Goal: Transaction & Acquisition: Purchase product/service

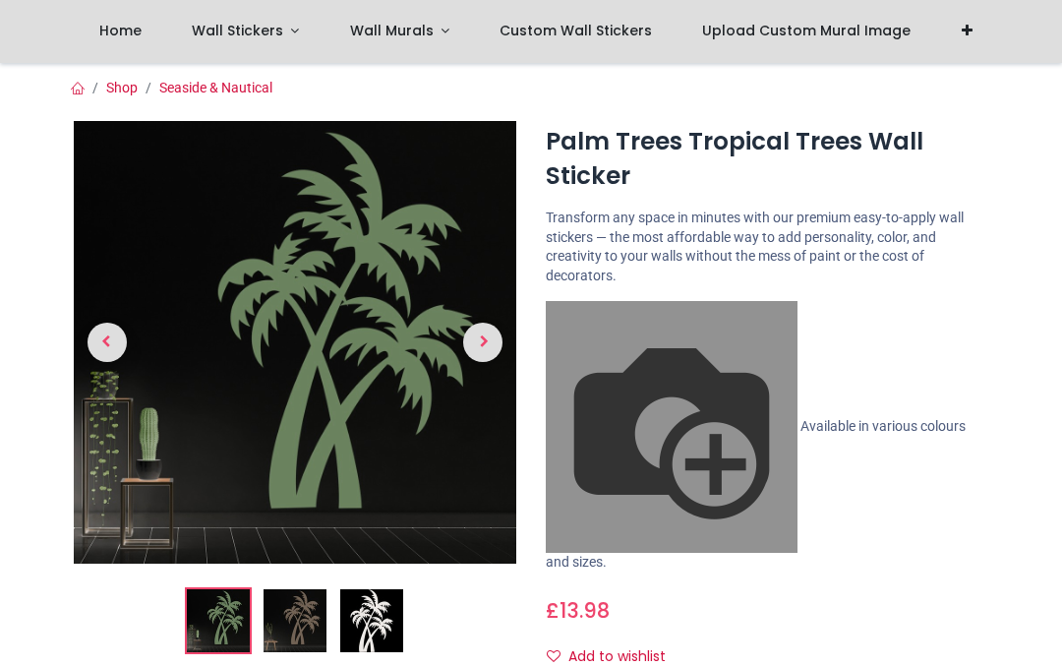
scroll to position [150, 0]
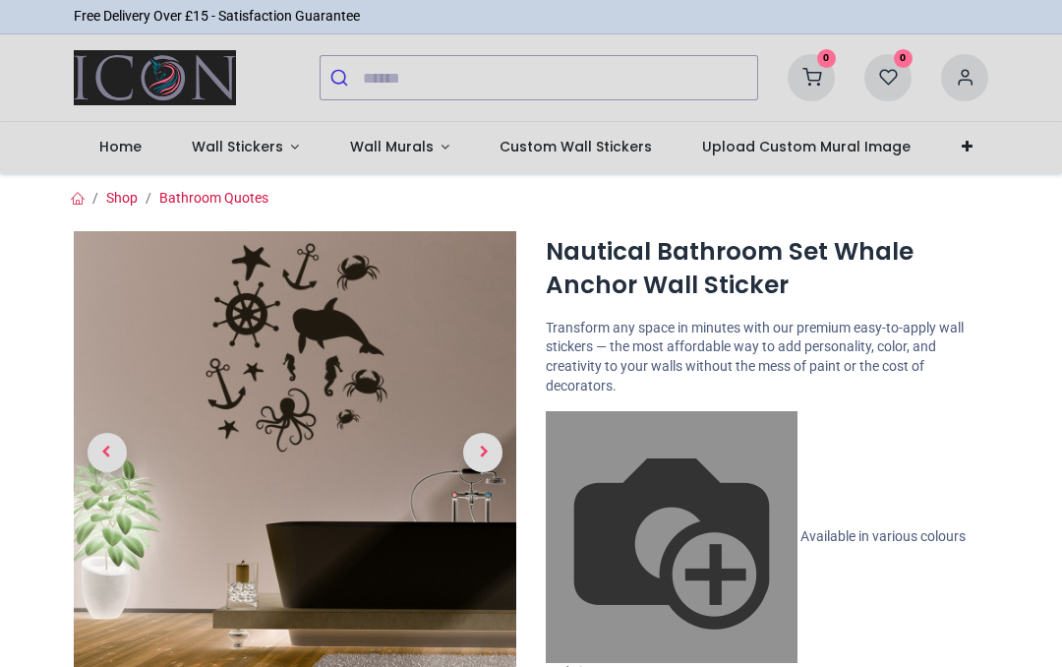
click at [497, 458] on span "Next" at bounding box center [482, 452] width 39 height 39
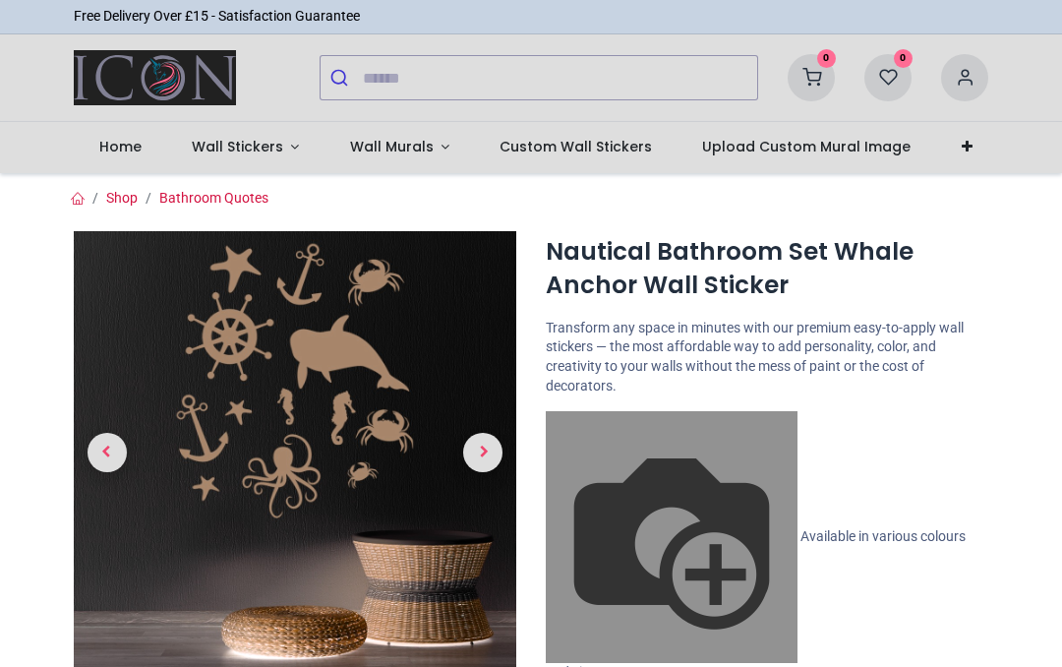
click at [500, 444] on span "Next" at bounding box center [482, 452] width 39 height 39
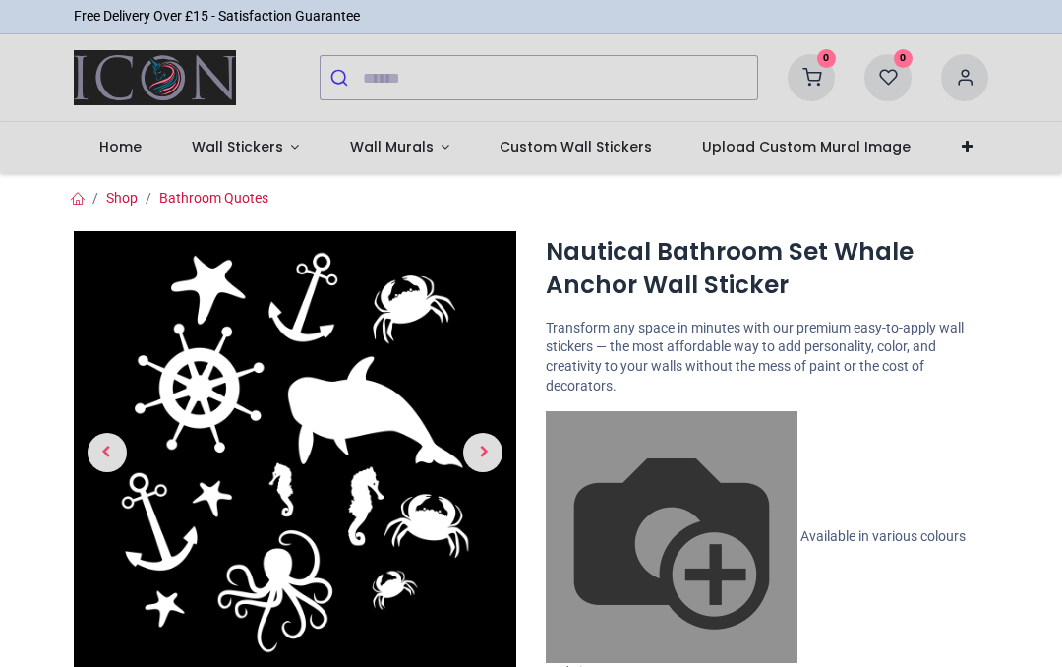
click at [495, 449] on span "Next" at bounding box center [482, 452] width 39 height 39
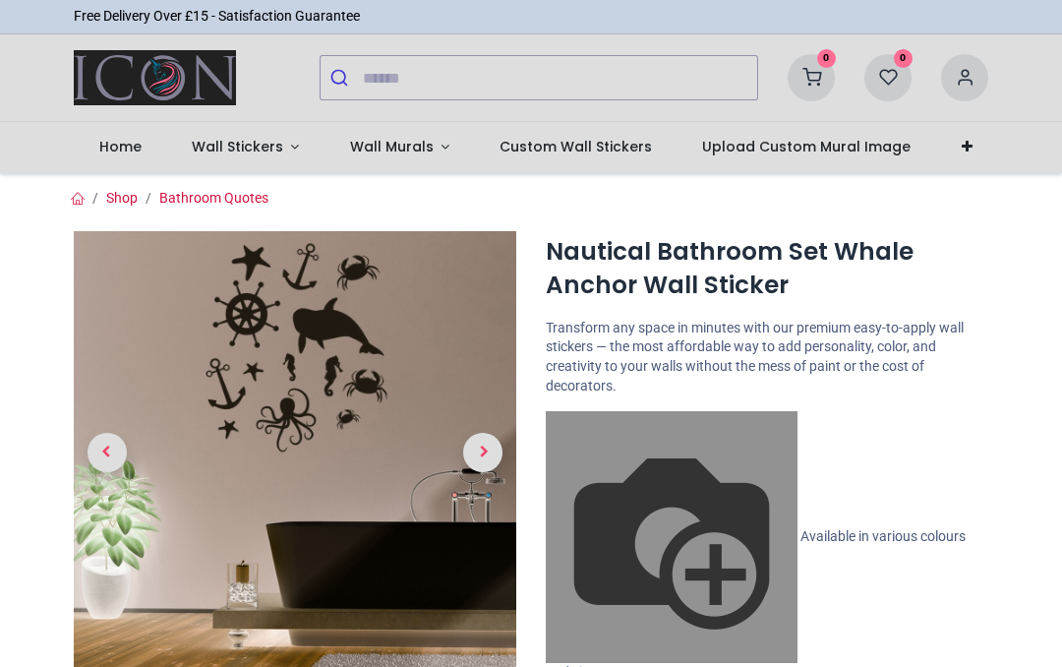
click at [494, 451] on span "Next" at bounding box center [482, 452] width 39 height 39
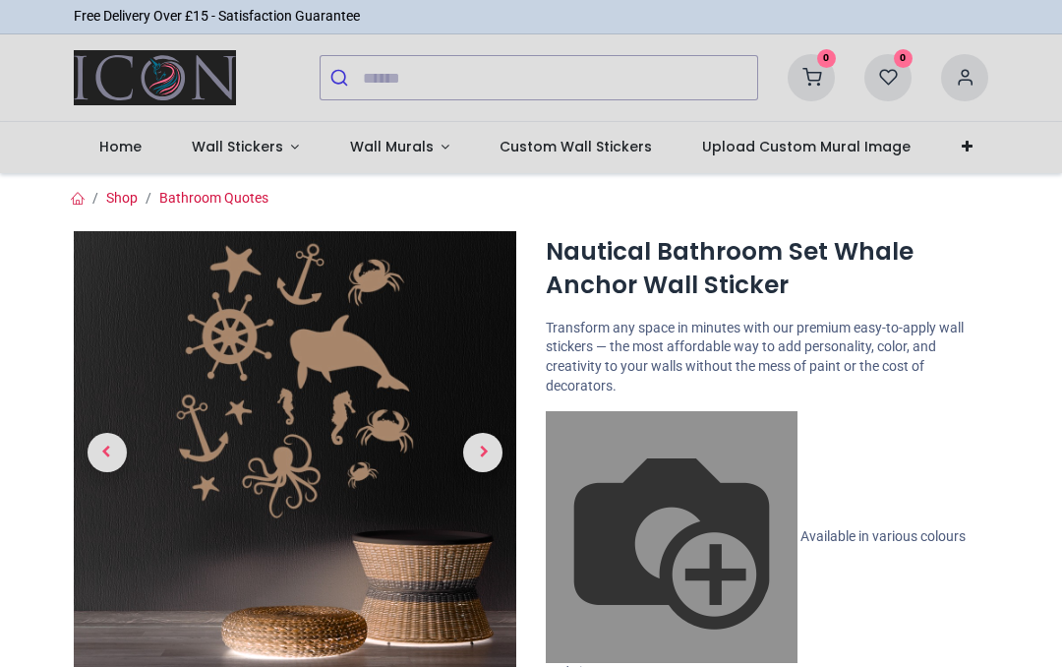
click at [492, 447] on span "Next" at bounding box center [482, 452] width 39 height 39
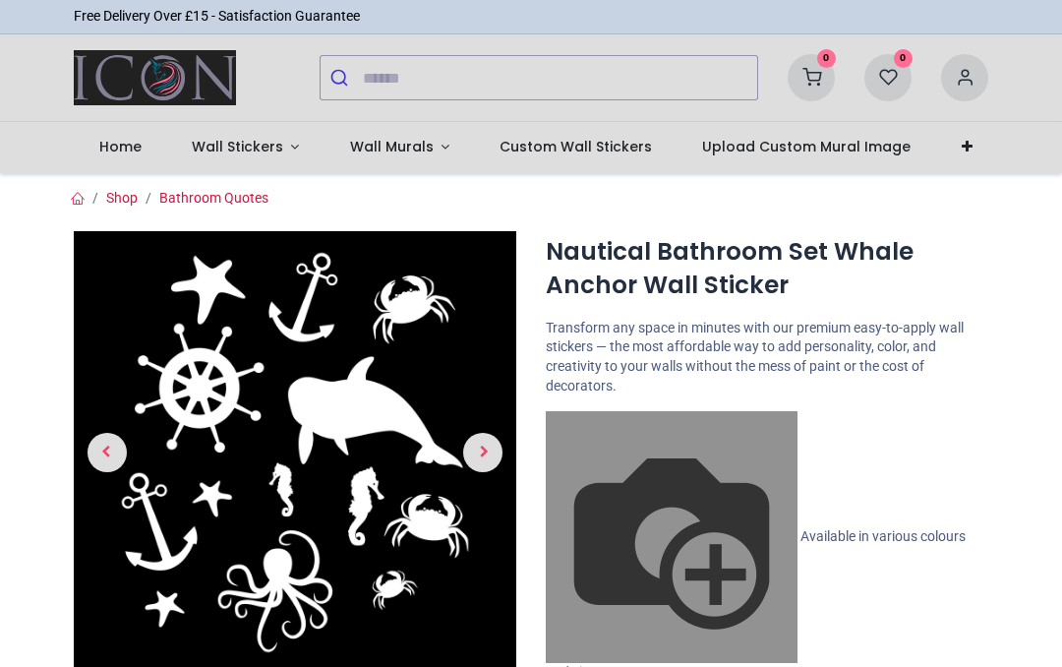
click at [498, 447] on span "Next" at bounding box center [482, 452] width 39 height 39
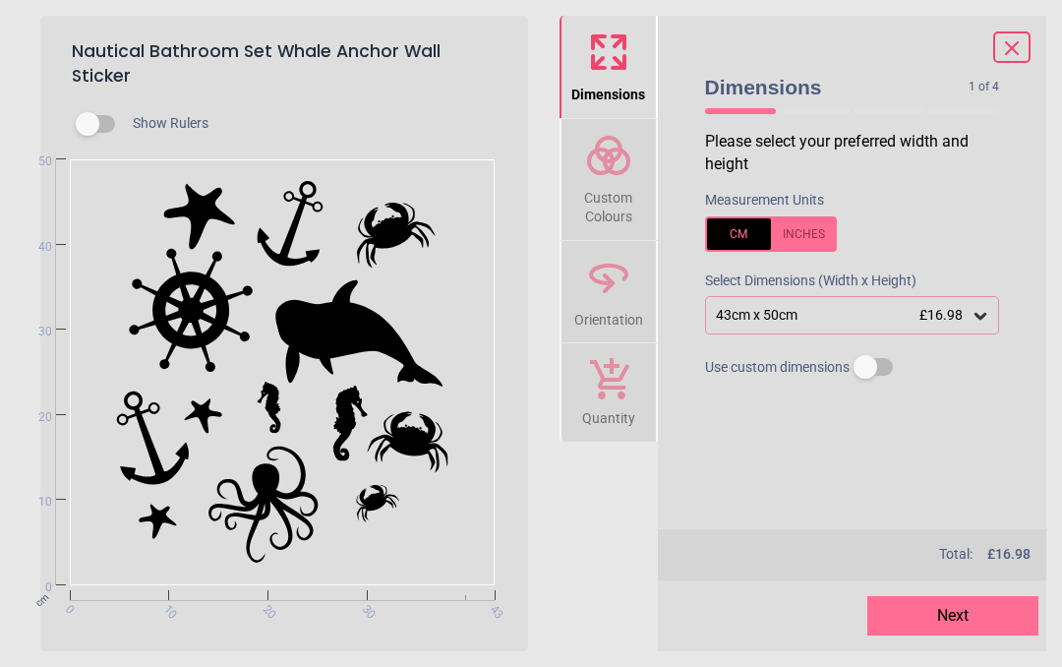
click at [622, 176] on icon at bounding box center [608, 155] width 47 height 47
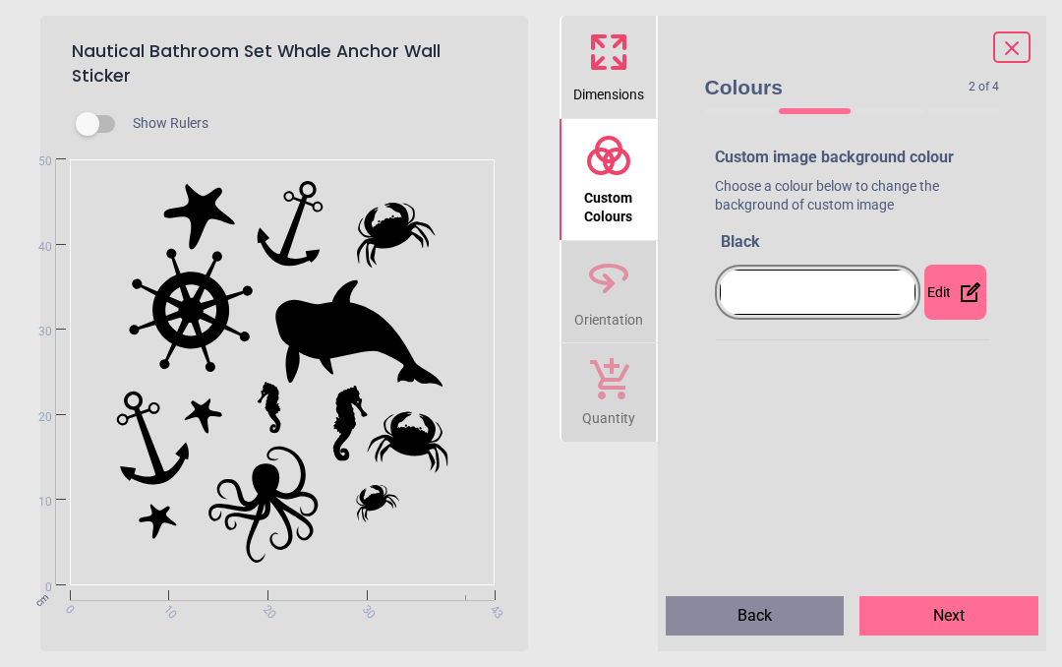
click at [910, 291] on div at bounding box center [818, 291] width 197 height 45
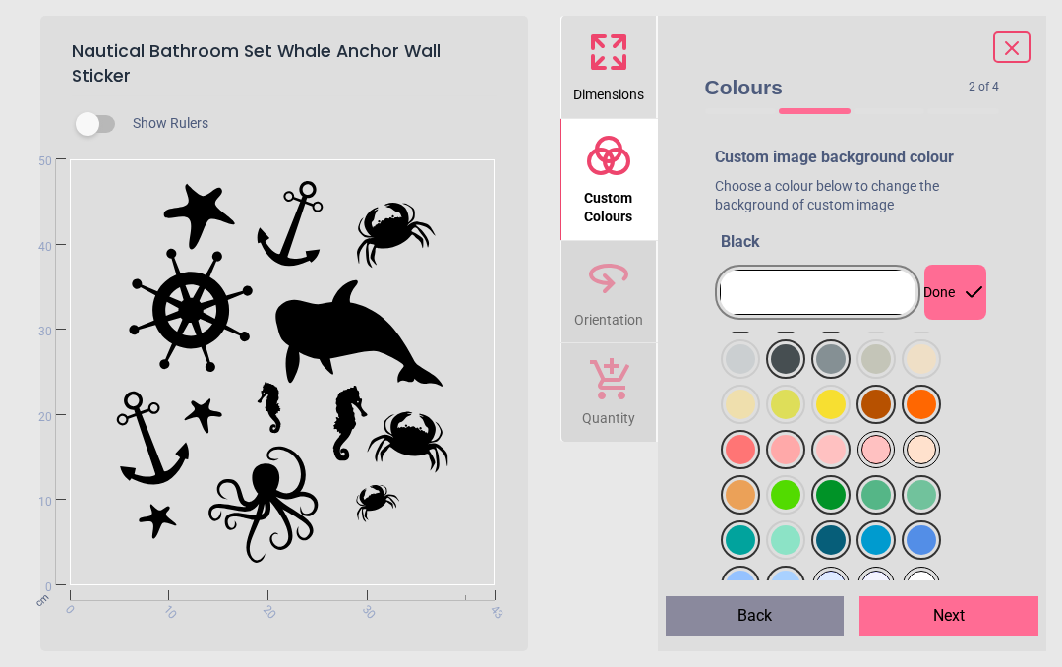
scroll to position [1, 0]
click at [755, 327] on div at bounding box center [740, 312] width 29 height 29
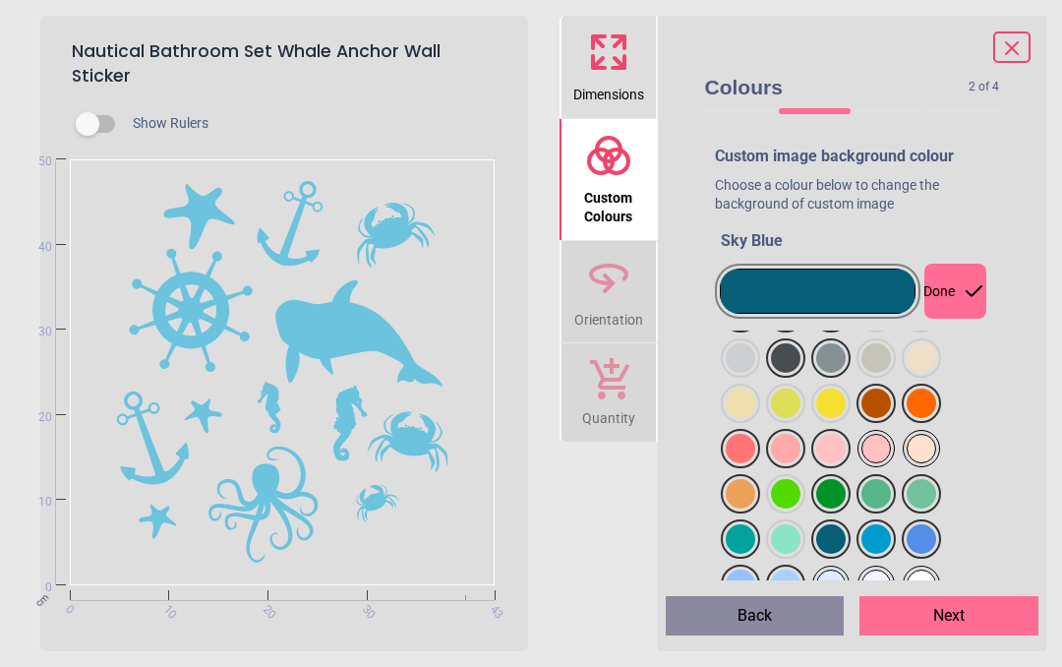
click at [740, 327] on div at bounding box center [740, 312] width 29 height 29
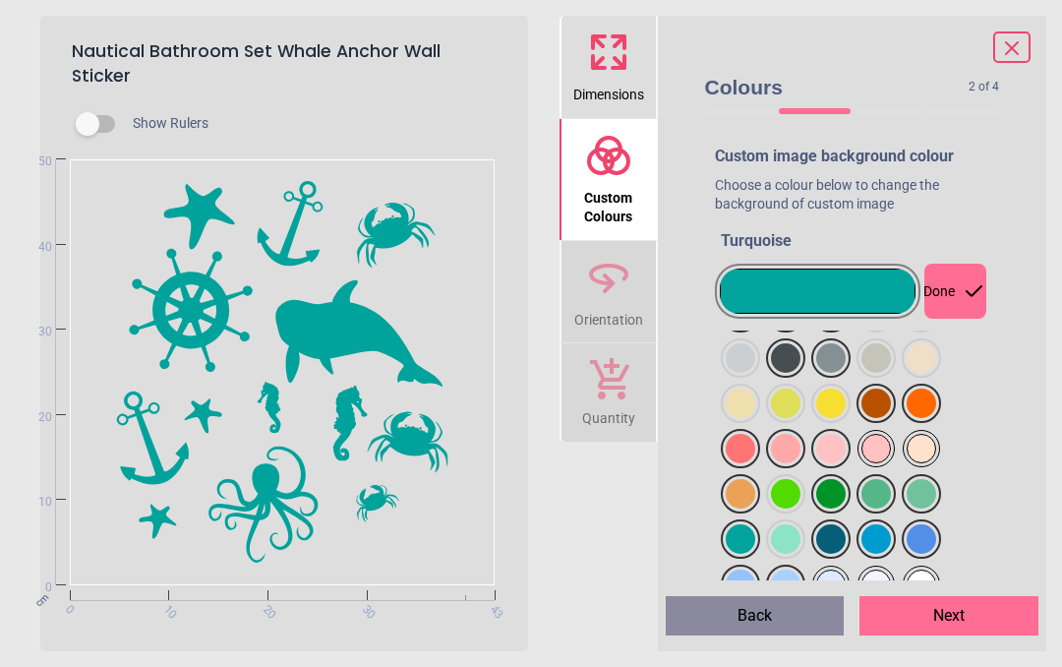
click at [964, 297] on div "Done" at bounding box center [955, 290] width 62 height 55
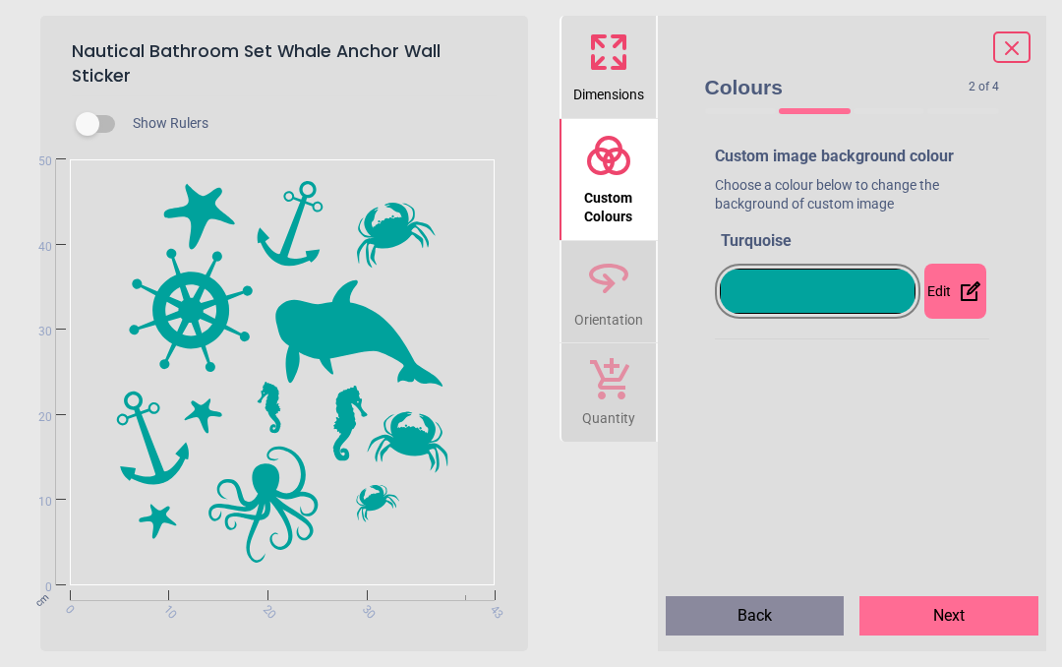
click at [611, 306] on span "Orientation" at bounding box center [608, 315] width 69 height 29
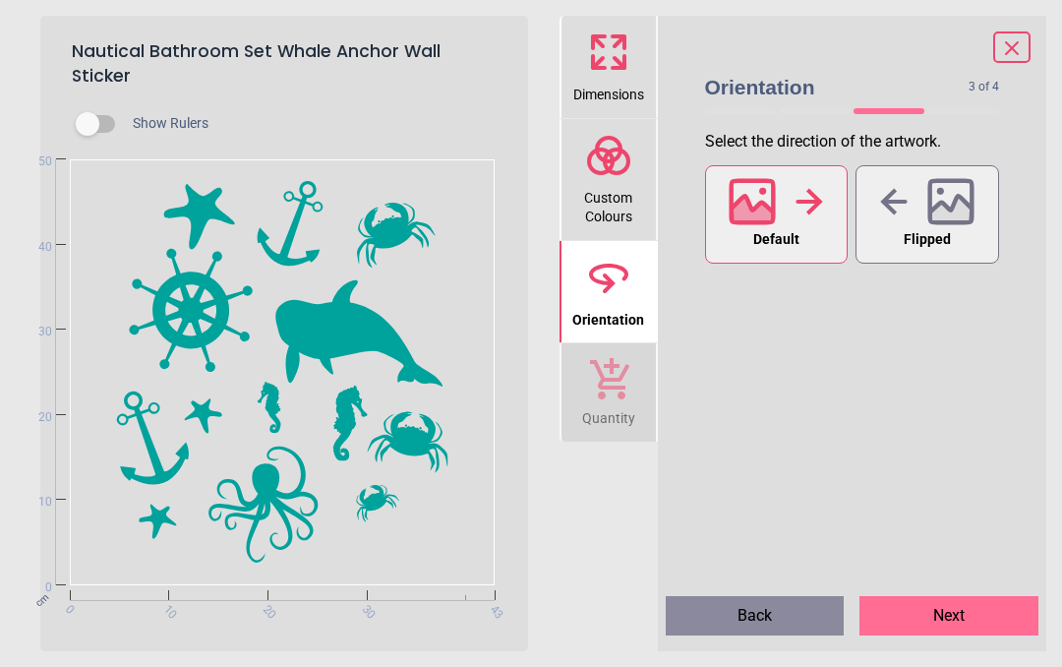
click at [891, 215] on div at bounding box center [927, 201] width 94 height 51
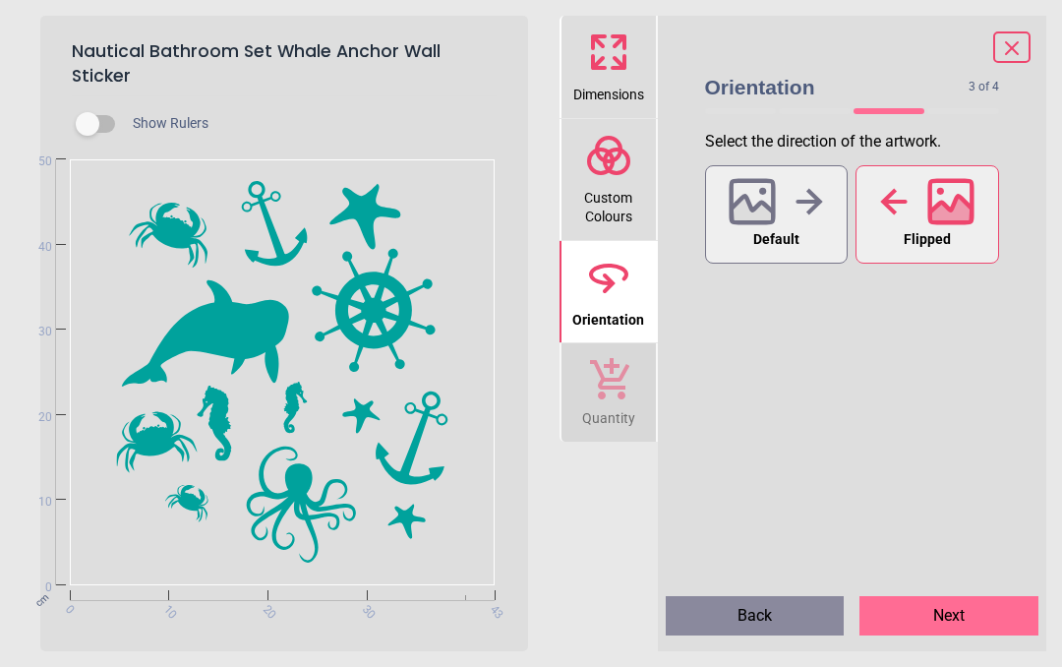
click at [824, 222] on button "Default" at bounding box center [777, 214] width 144 height 98
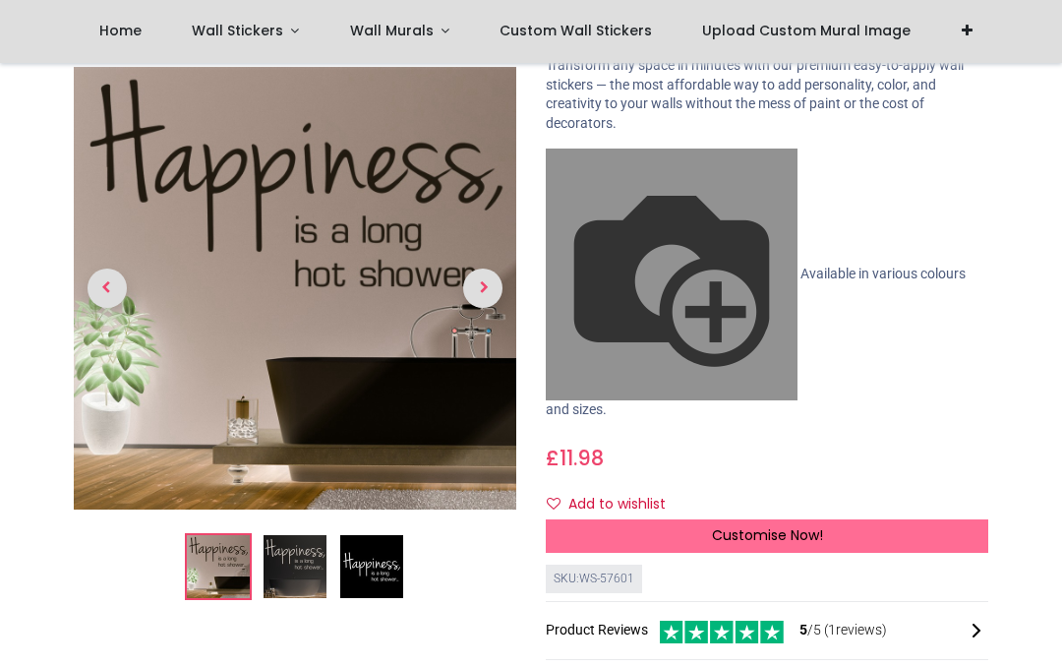
scroll to position [147, 0]
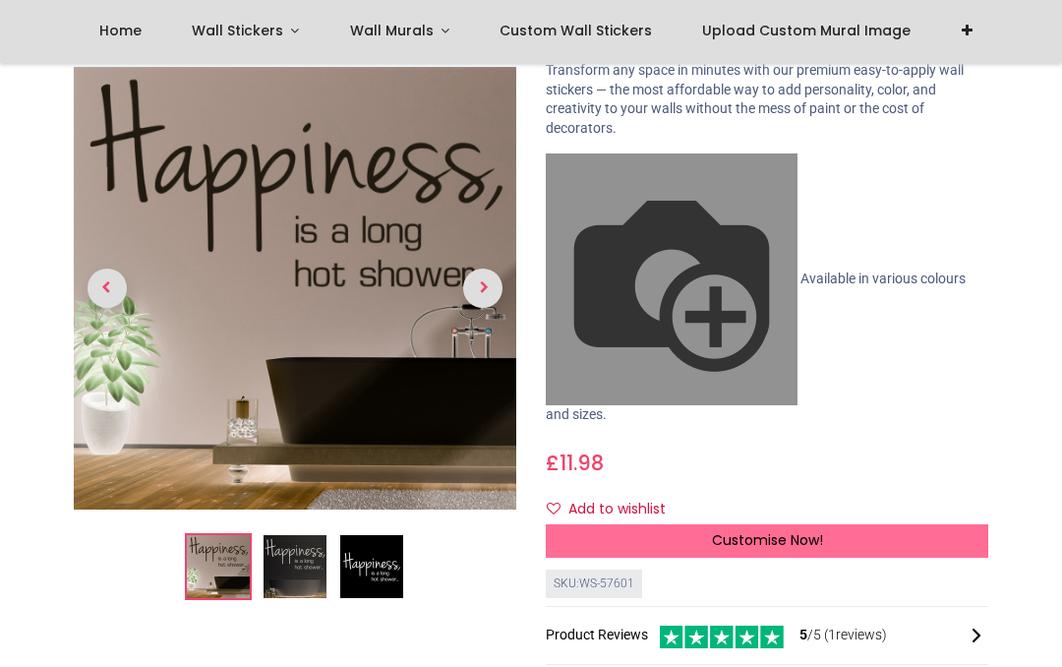
click at [784, 530] on span "Customise Now!" at bounding box center [767, 540] width 111 height 20
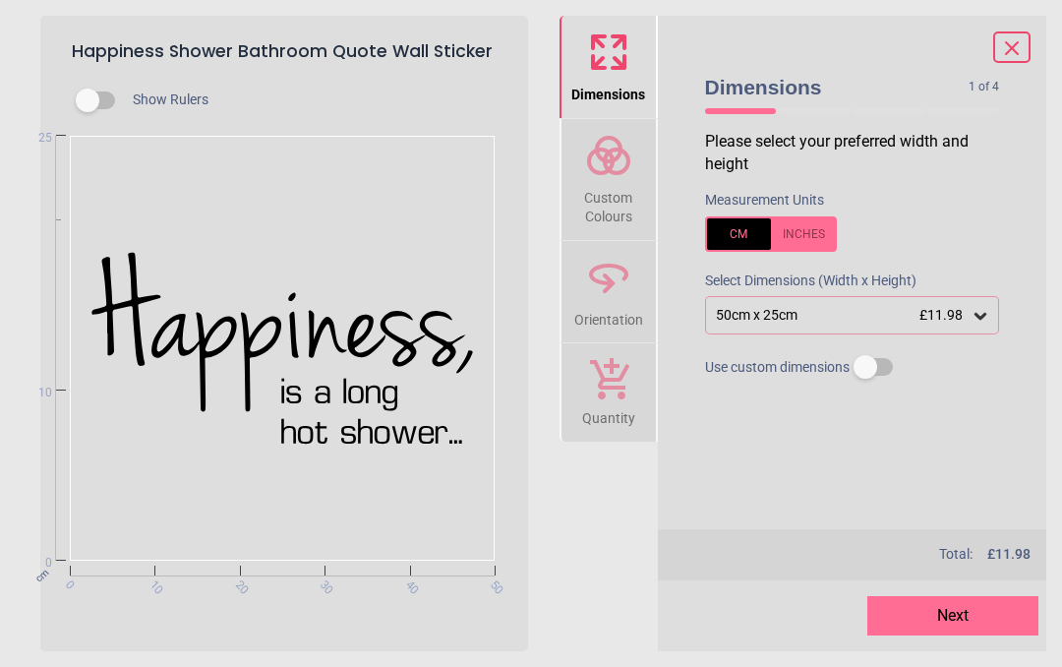
click at [621, 193] on span "Custom Colours" at bounding box center [608, 203] width 94 height 48
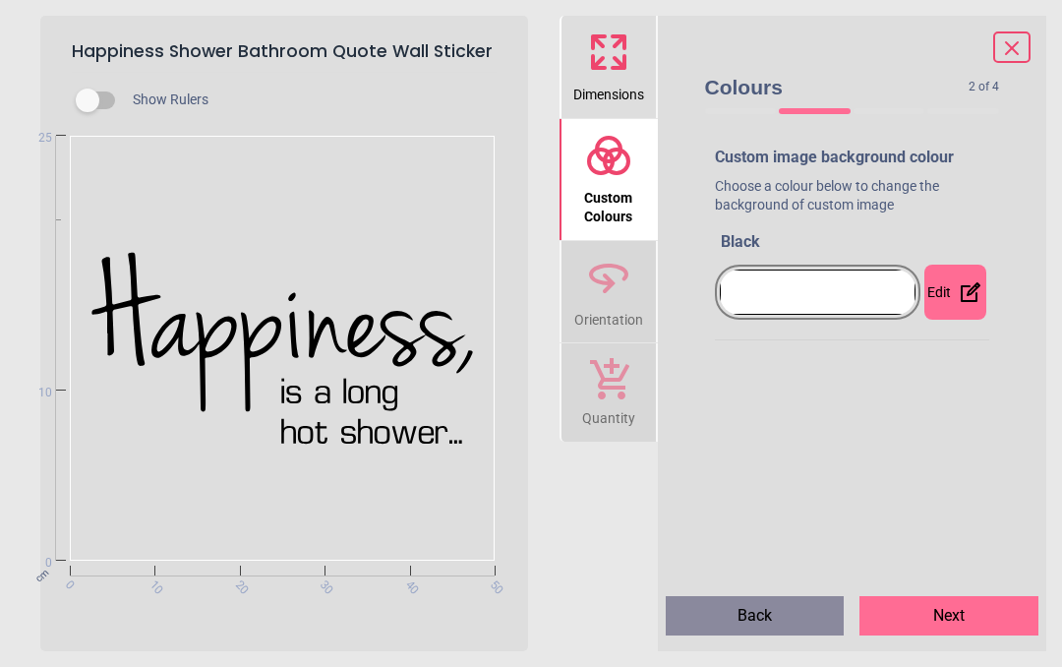
click at [974, 289] on icon at bounding box center [971, 292] width 20 height 20
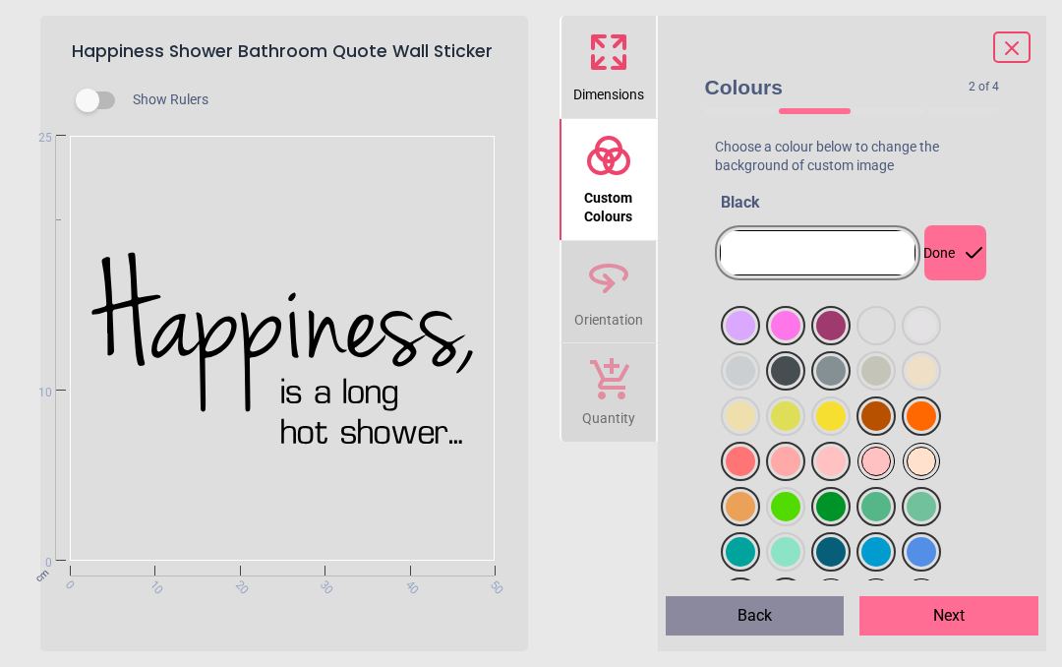
scroll to position [42, 0]
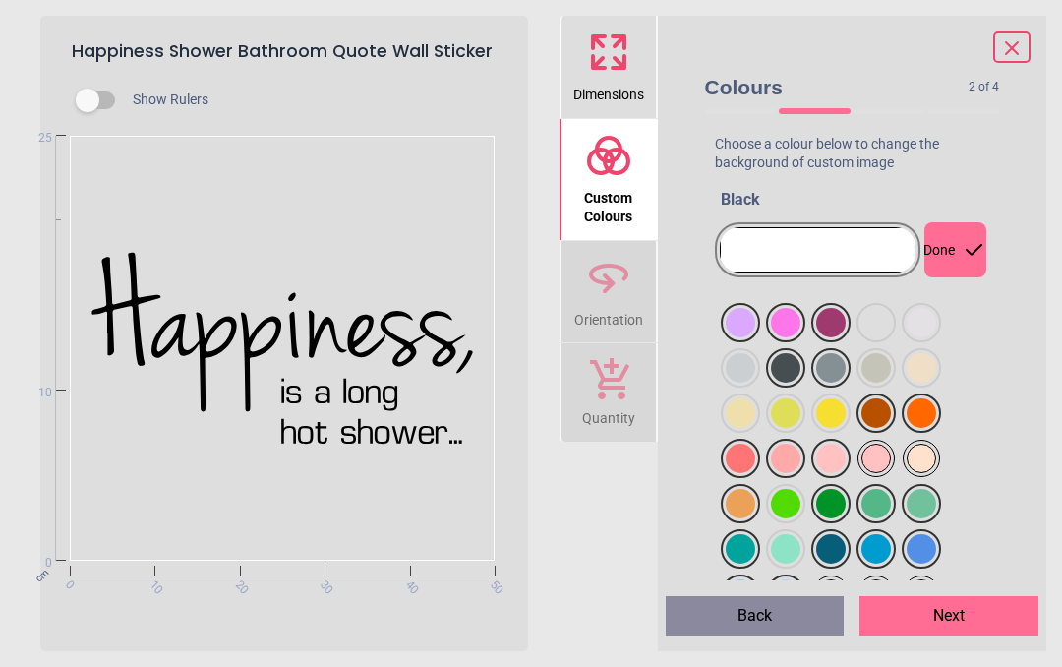
click at [744, 337] on div at bounding box center [740, 322] width 29 height 29
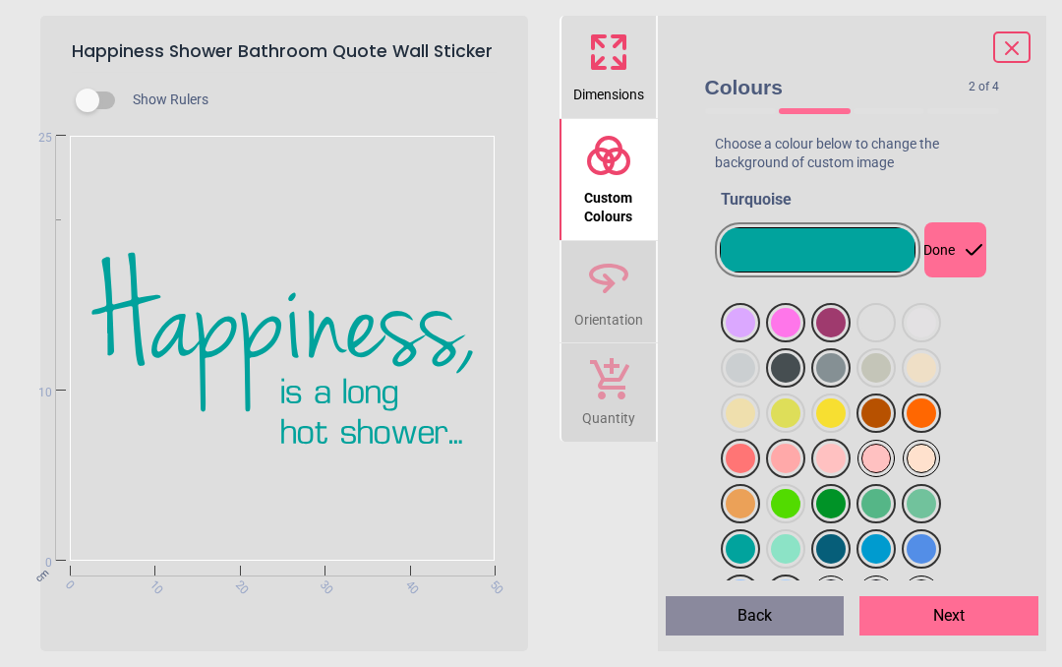
click at [755, 337] on div at bounding box center [740, 322] width 29 height 29
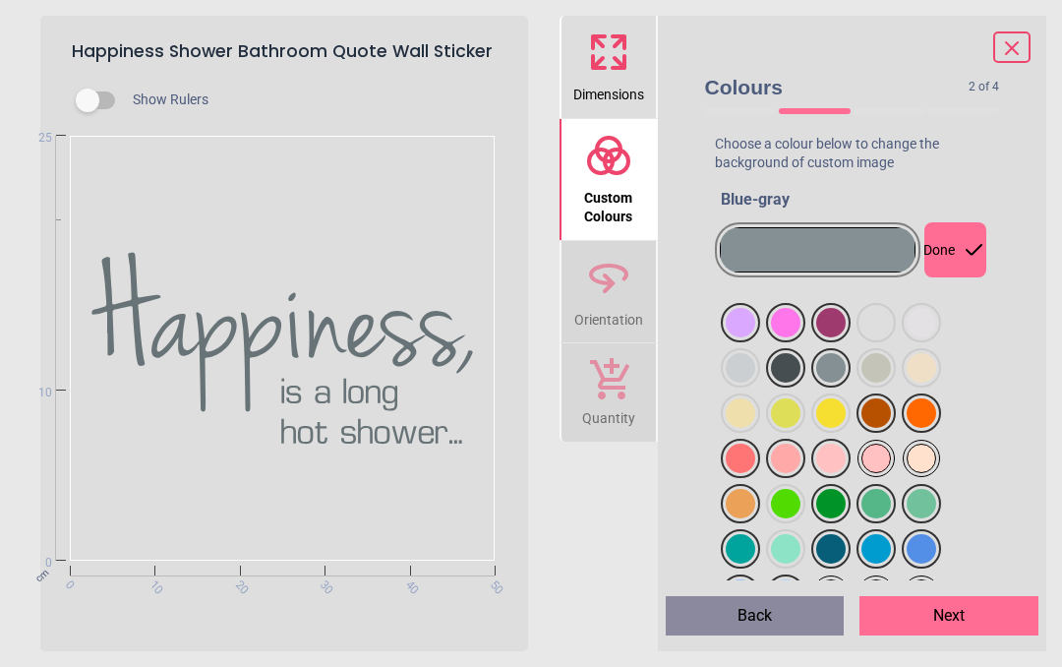
click at [755, 337] on div at bounding box center [740, 322] width 29 height 29
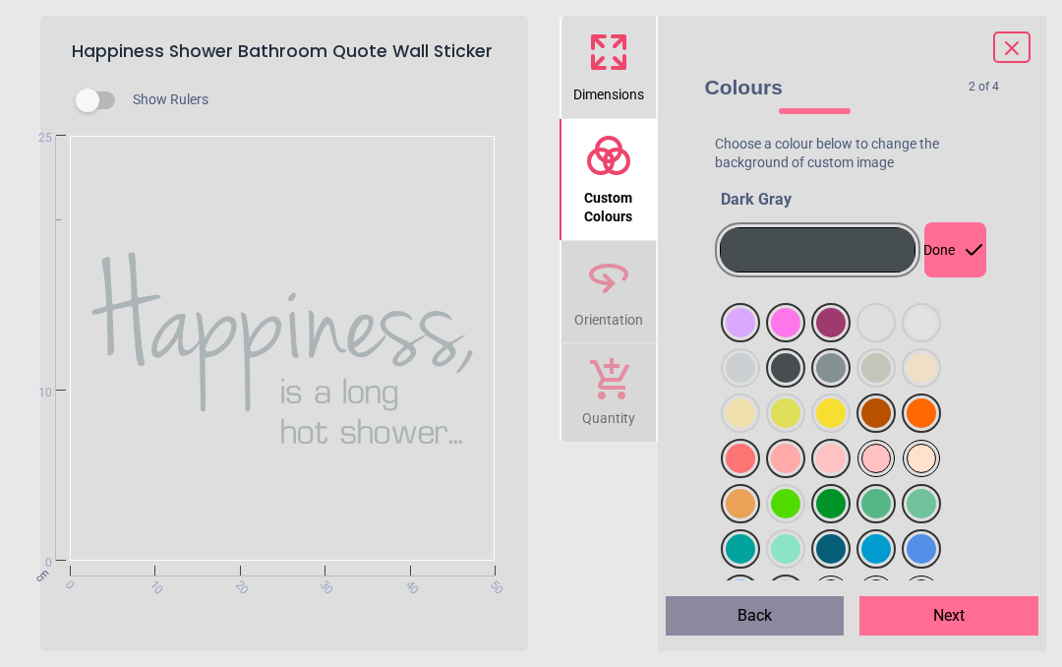
scroll to position [62, 0]
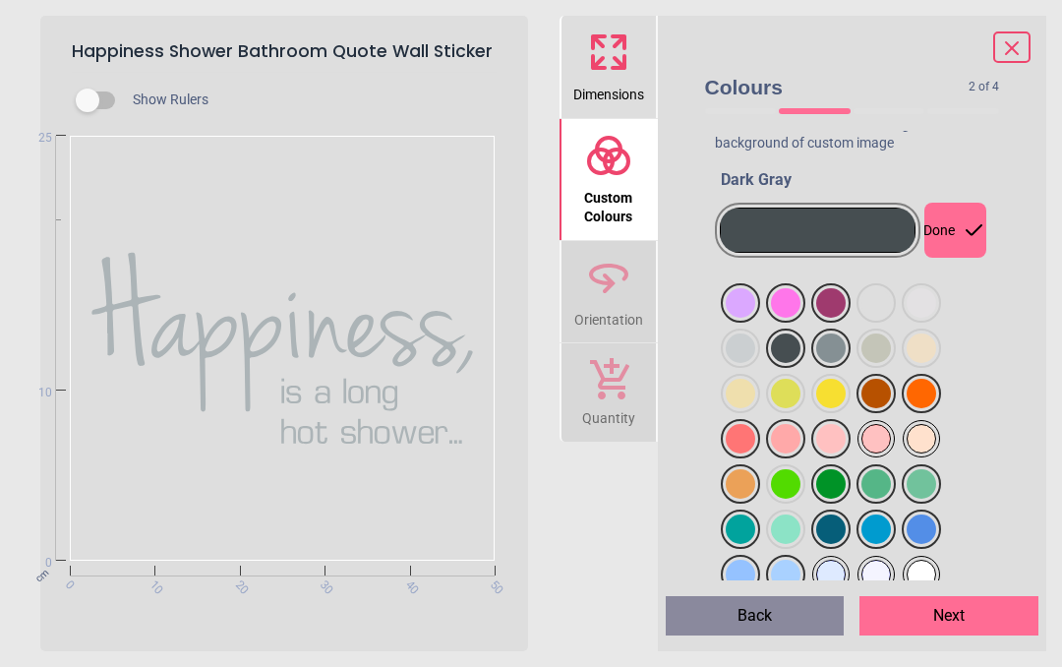
click at [630, 291] on icon at bounding box center [608, 277] width 47 height 47
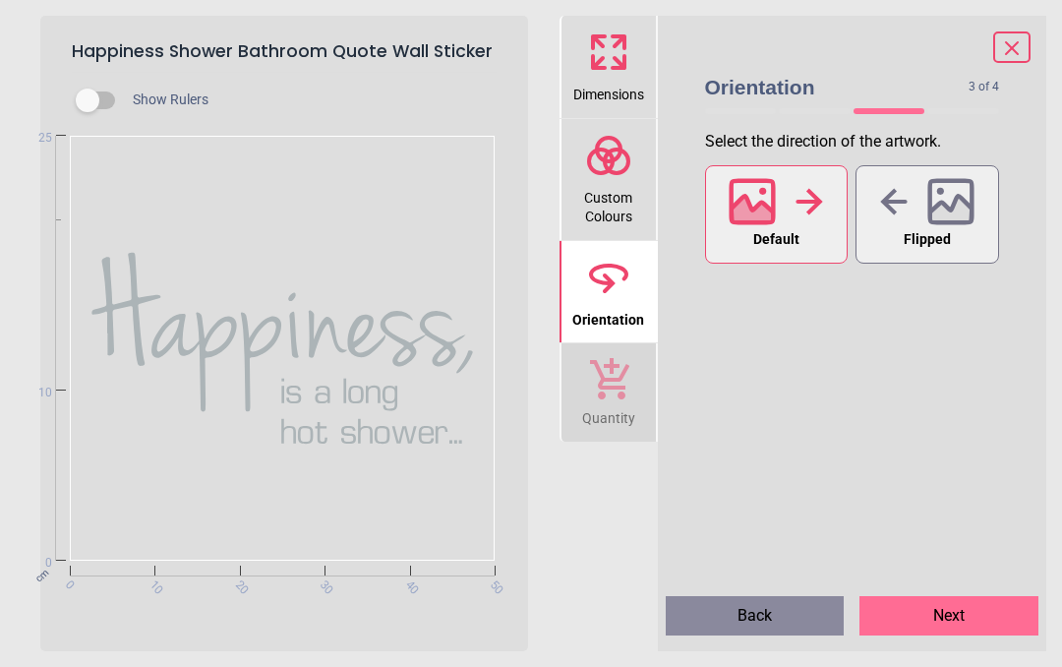
click at [938, 209] on icon at bounding box center [951, 213] width 42 height 34
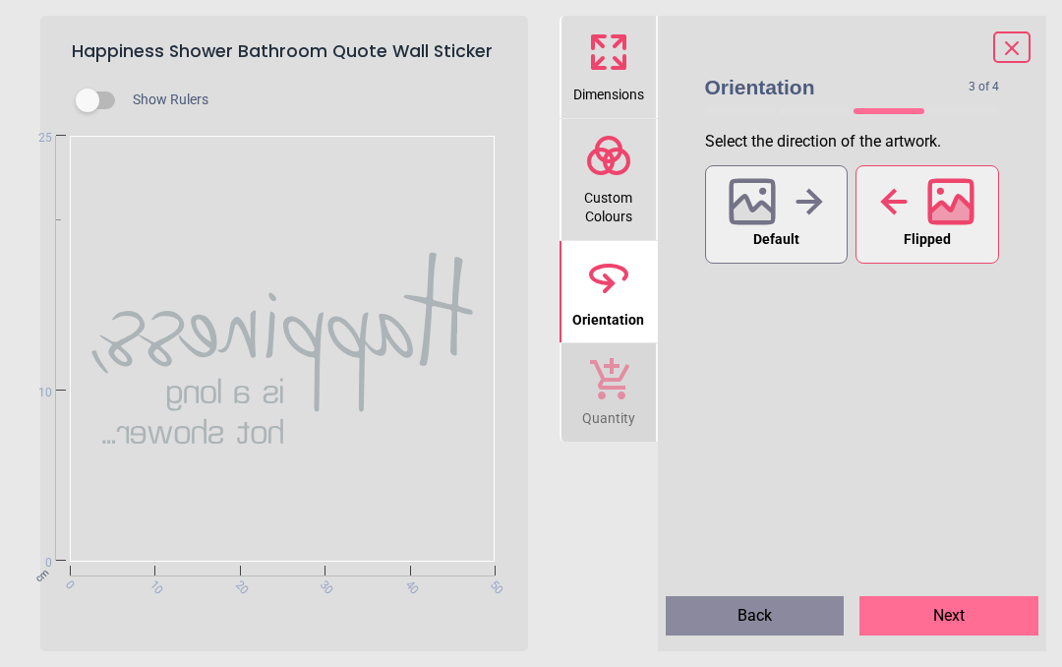
click at [803, 218] on div at bounding box center [776, 201] width 94 height 51
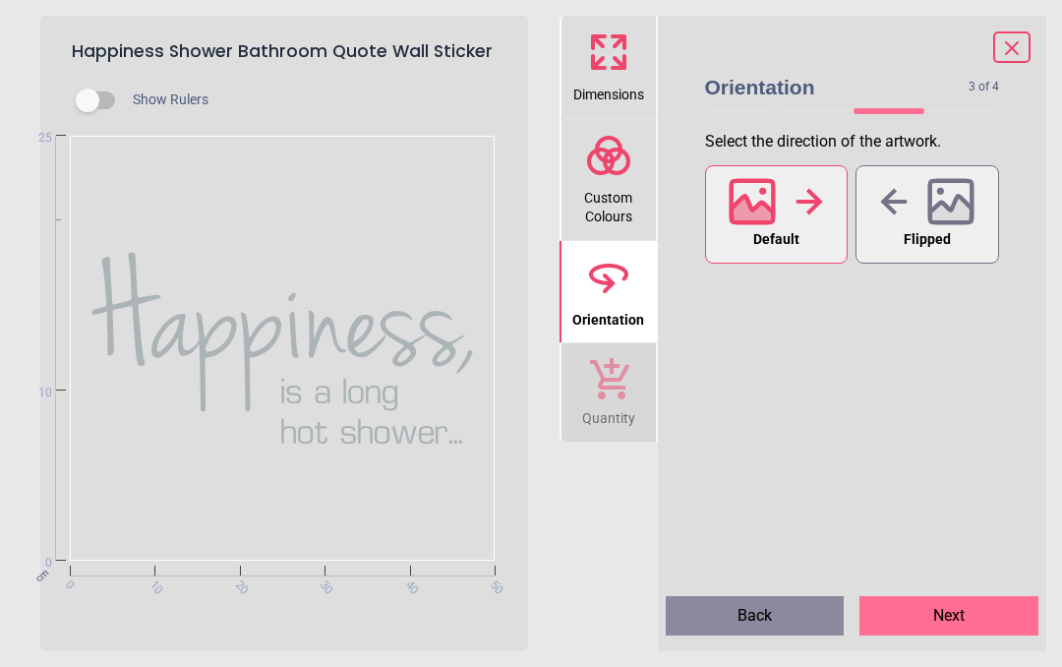
click at [632, 183] on span "Custom Colours" at bounding box center [608, 203] width 94 height 48
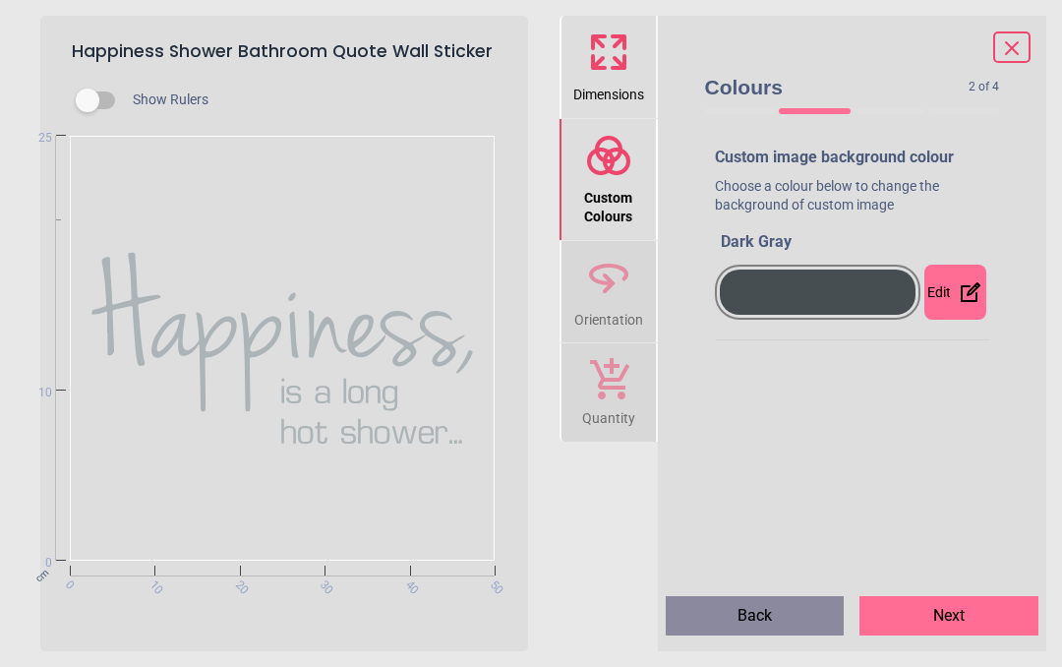
click at [599, 89] on span "Dimensions" at bounding box center [608, 90] width 71 height 29
